Goal: Task Accomplishment & Management: Use online tool/utility

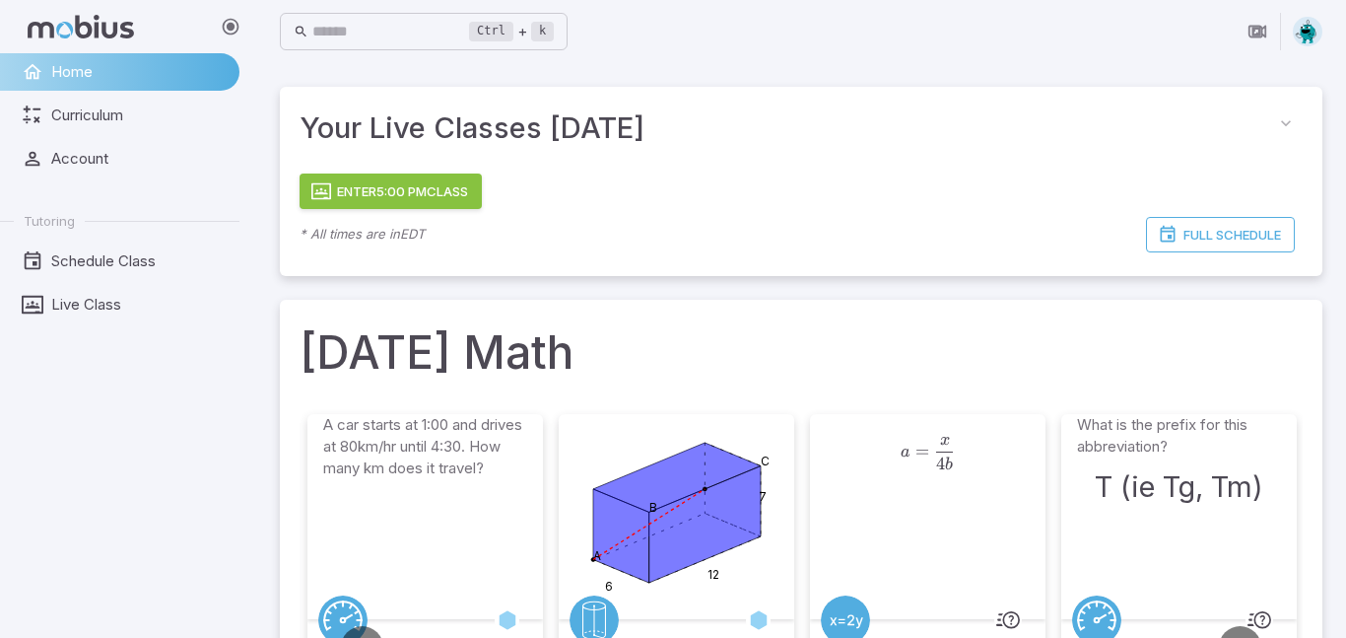
click at [475, 192] on button "Enter 5:00 PM Class" at bounding box center [391, 190] width 182 height 35
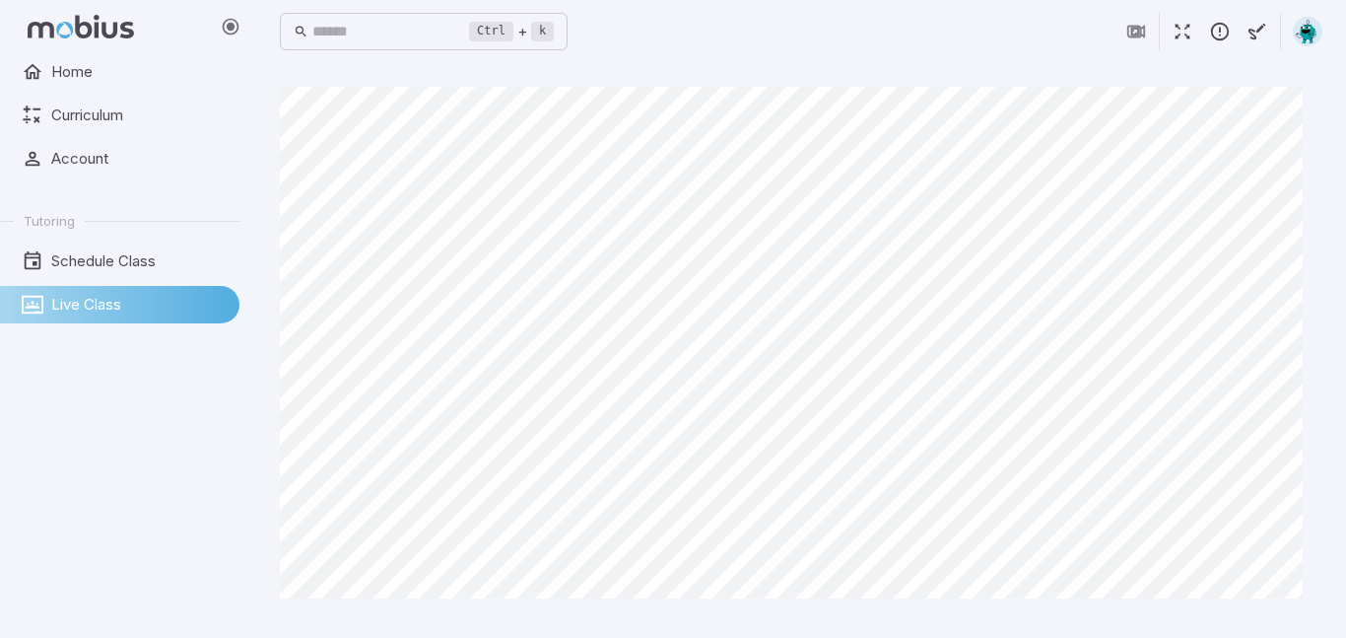
click at [1179, 27] on icon "button" at bounding box center [1183, 32] width 22 height 22
click at [1187, 18] on button "button" at bounding box center [1182, 31] width 37 height 37
click at [1183, 37] on icon "button" at bounding box center [1183, 32] width 22 height 22
click at [1175, 29] on icon "button" at bounding box center [1183, 32] width 22 height 22
click at [1193, 31] on icon "button" at bounding box center [1183, 32] width 22 height 22
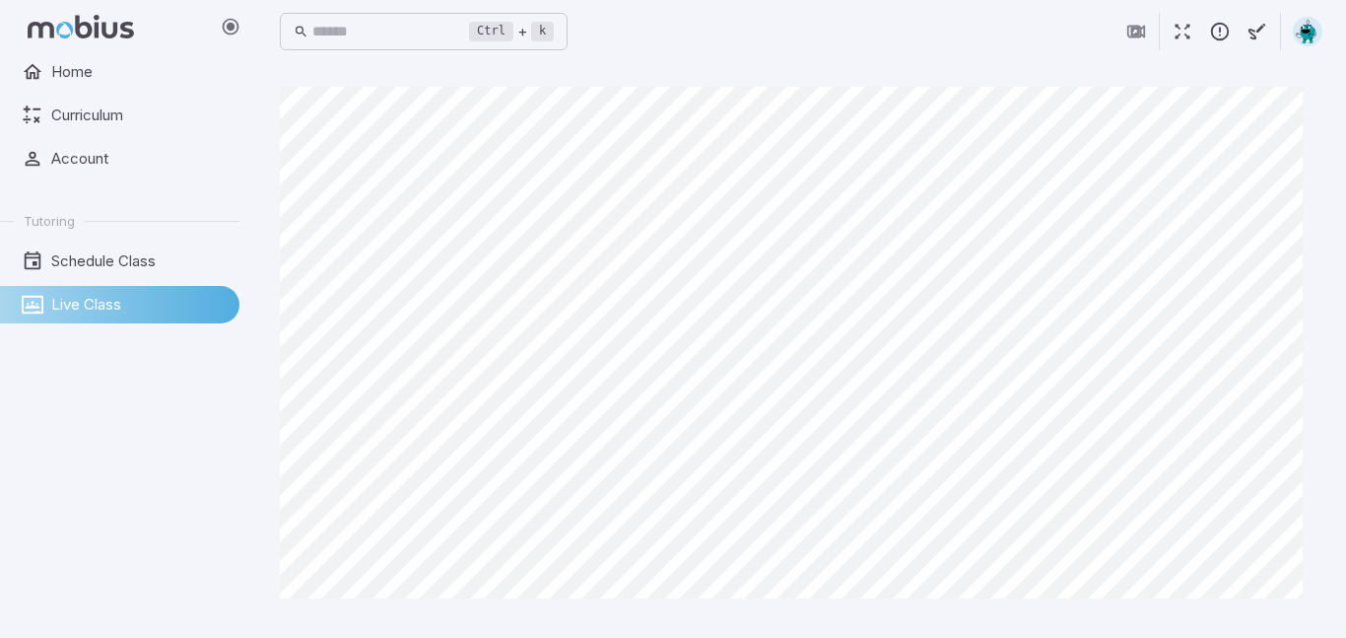
click at [1188, 34] on icon "button" at bounding box center [1183, 32] width 22 height 22
click at [1170, 43] on button "button" at bounding box center [1182, 31] width 37 height 37
click at [1191, 29] on icon "button" at bounding box center [1183, 32] width 22 height 22
